Goal: Task Accomplishment & Management: Use online tool/utility

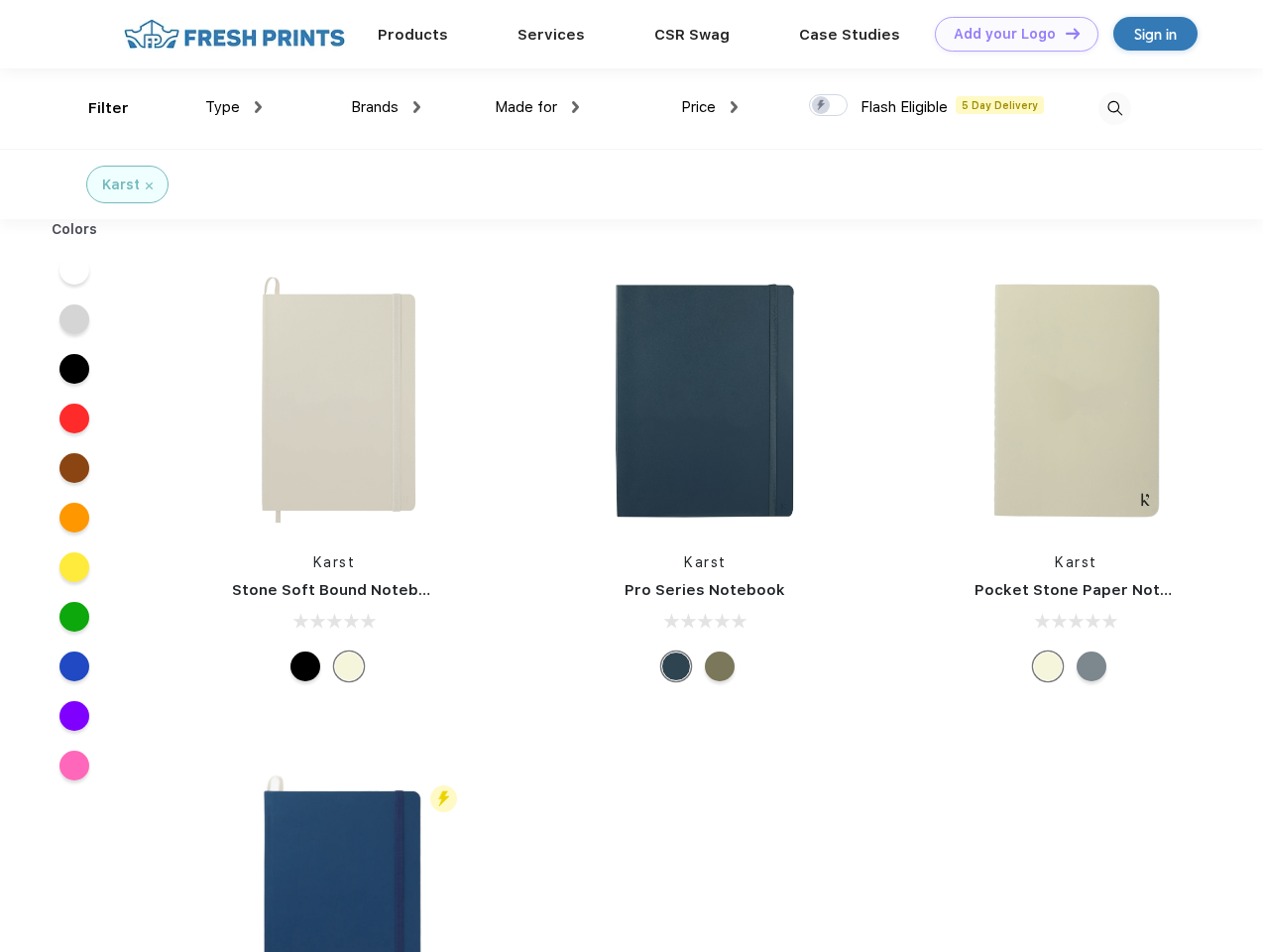
click at [1010, 34] on link "Add your Logo Design Tool" at bounding box center [1017, 34] width 164 height 35
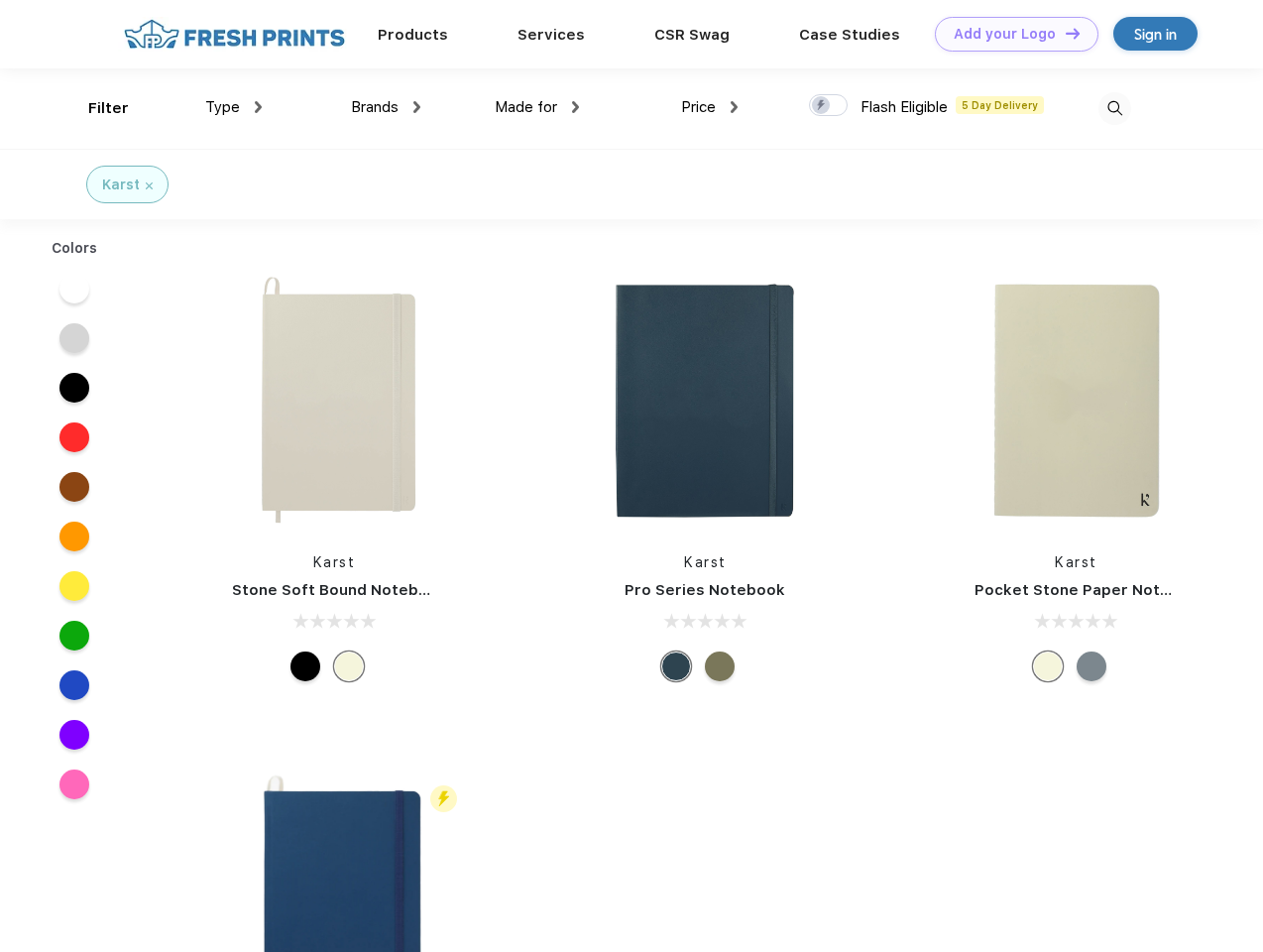
click at [0, 0] on div "Design Tool" at bounding box center [0, 0] width 0 height 0
click at [1063, 33] on link "Add your Logo Design Tool" at bounding box center [1017, 34] width 164 height 35
click at [95, 108] on div "Filter" at bounding box center [108, 108] width 41 height 23
click at [234, 107] on span "Type" at bounding box center [223, 107] width 35 height 18
click at [386, 107] on span "Brands" at bounding box center [375, 107] width 48 height 18
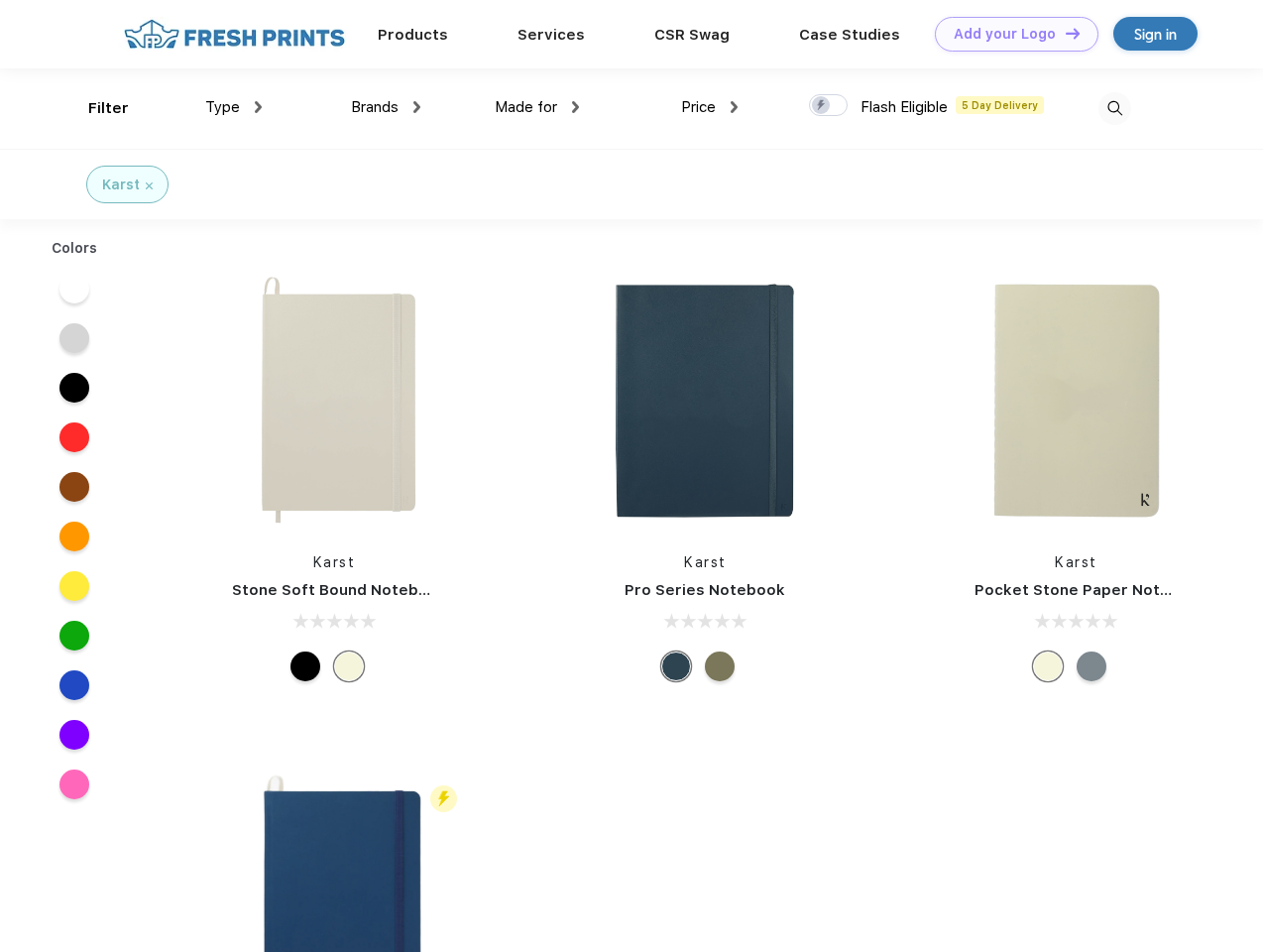
click at [538, 107] on span "Made for" at bounding box center [526, 107] width 63 height 18
click at [710, 107] on span "Price" at bounding box center [698, 107] width 35 height 18
click at [829, 106] on div at bounding box center [828, 105] width 39 height 22
click at [822, 106] on input "checkbox" at bounding box center [815, 99] width 13 height 13
click at [1114, 108] on img at bounding box center [1114, 108] width 33 height 33
